Goal: Task Accomplishment & Management: Manage account settings

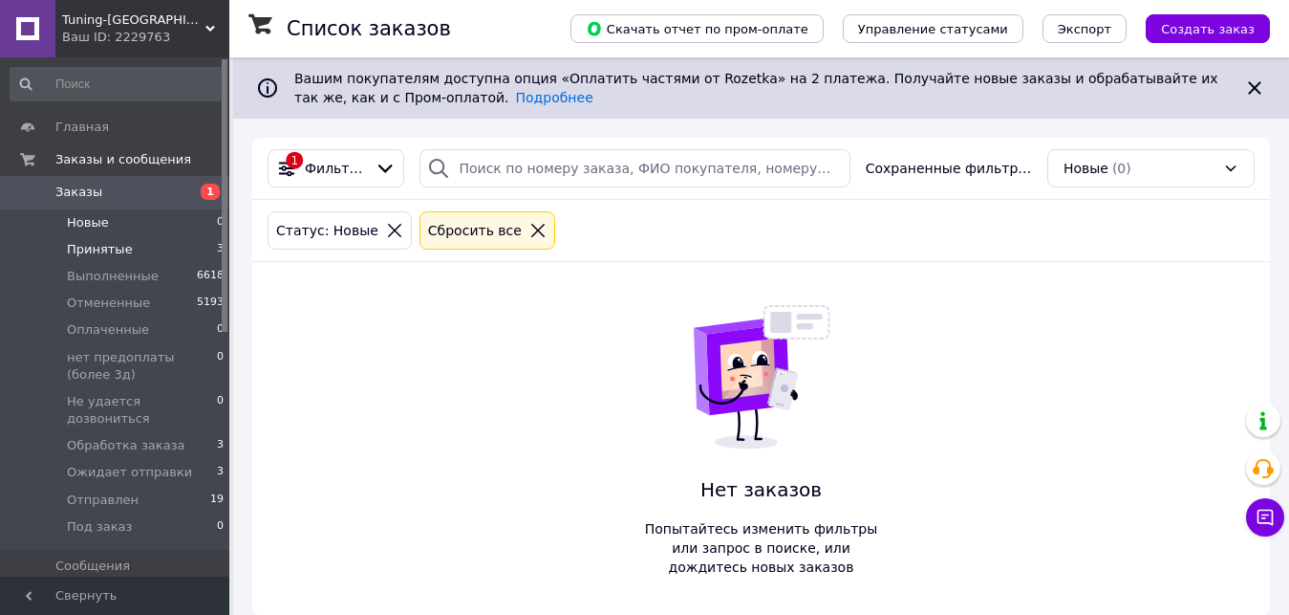
click at [176, 250] on li "Принятые 3" at bounding box center [117, 249] width 235 height 27
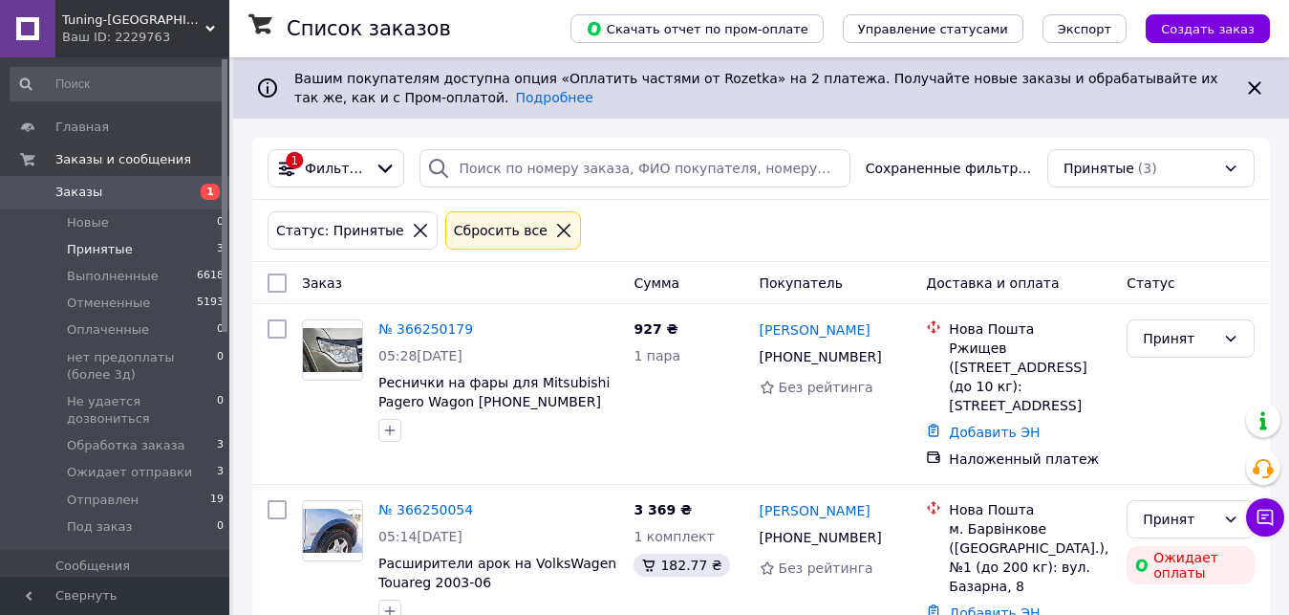
click at [184, 229] on li "Новые 0" at bounding box center [117, 222] width 235 height 27
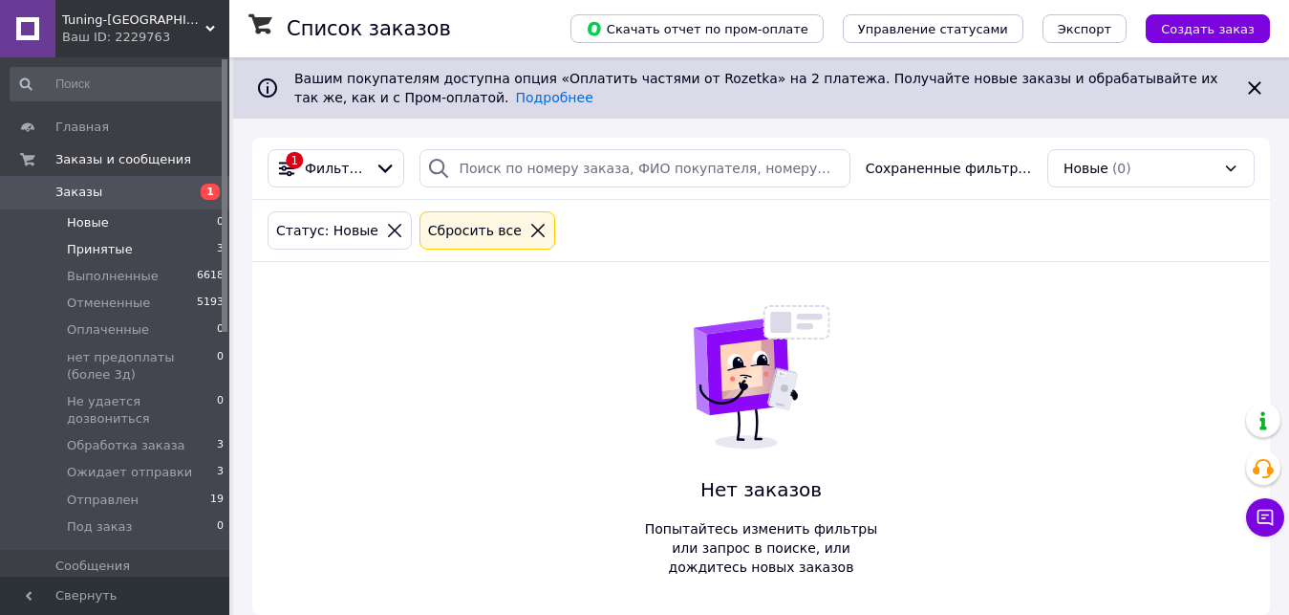
click at [93, 241] on span "Принятые" at bounding box center [100, 249] width 66 height 17
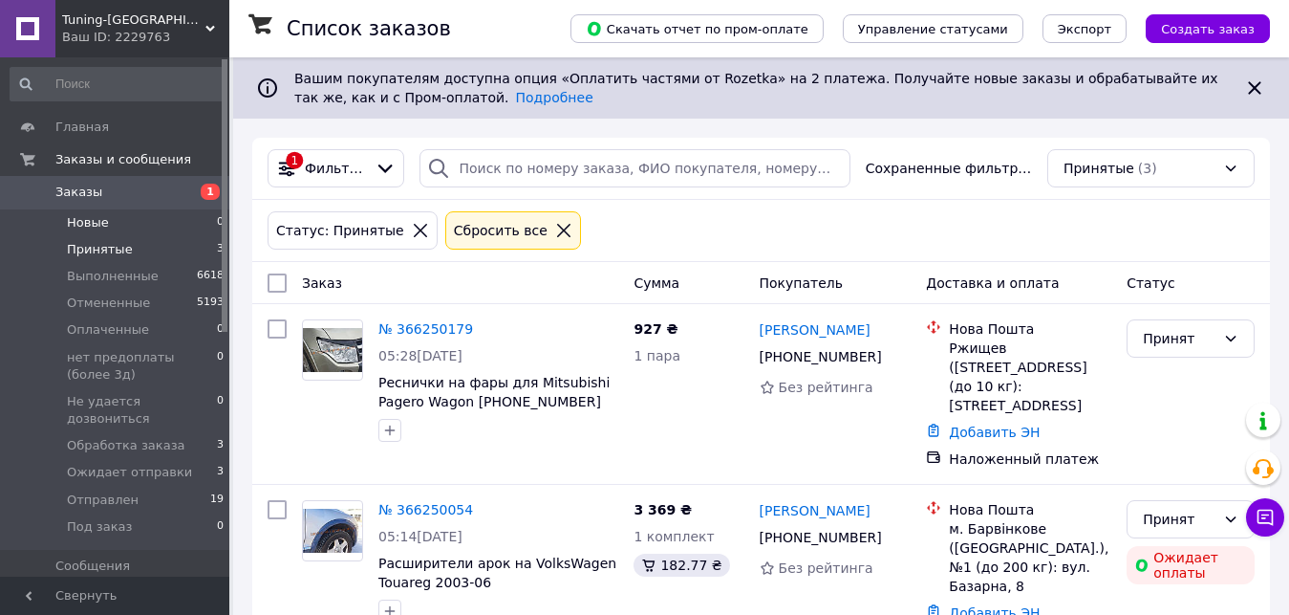
click at [101, 223] on span "Новые" at bounding box center [88, 222] width 42 height 17
